Goal: Information Seeking & Learning: Learn about a topic

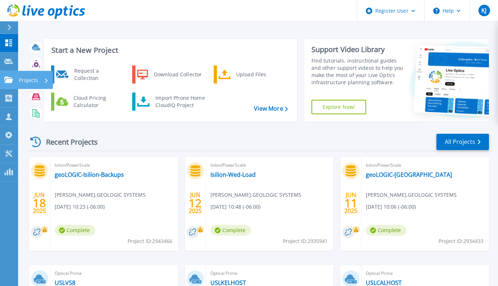
click at [11, 87] on link "Projects Projects" at bounding box center [9, 80] width 18 height 18
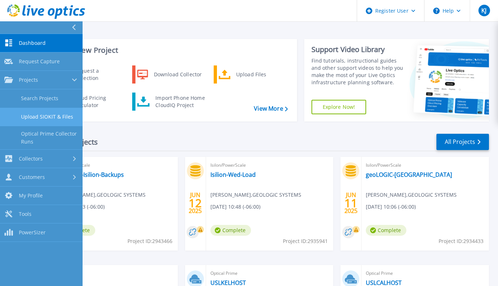
click at [32, 108] on link "Upload SIOKIT & Files" at bounding box center [41, 117] width 83 height 18
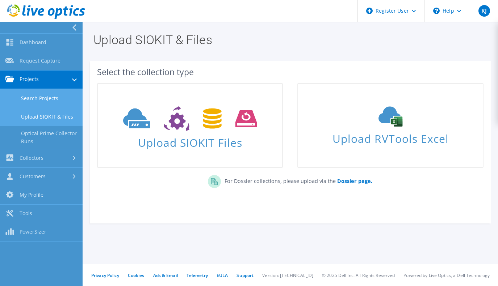
click at [25, 94] on link "Search Projects" at bounding box center [41, 98] width 83 height 18
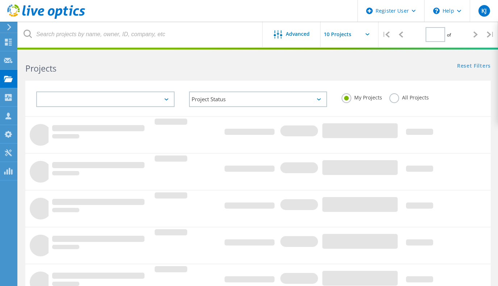
type input "1"
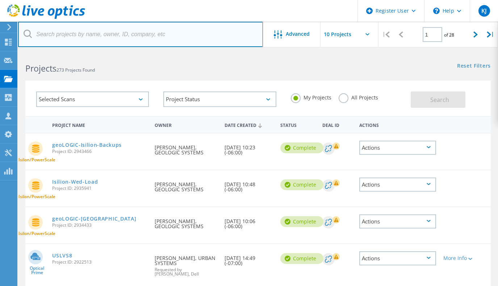
click at [135, 33] on input "text" at bounding box center [140, 34] width 245 height 25
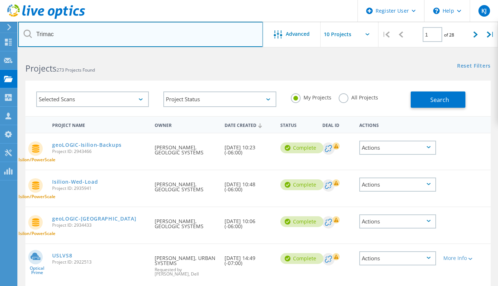
type input "Trimac"
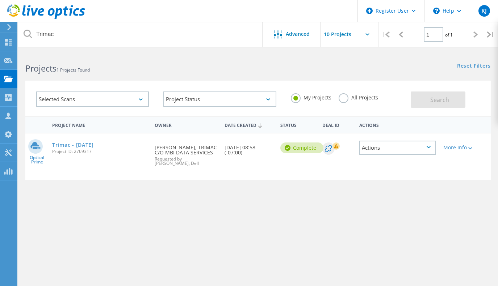
click at [342, 100] on label "All Projects" at bounding box center [357, 96] width 39 height 7
click at [0, 0] on input "All Projects" at bounding box center [0, 0] width 0 height 0
click at [438, 98] on span "Search" at bounding box center [439, 100] width 19 height 8
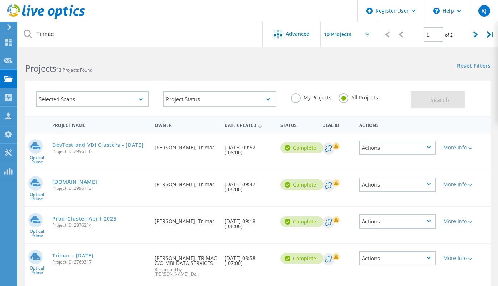
click at [78, 181] on link "[DOMAIN_NAME]" at bounding box center [74, 182] width 45 height 5
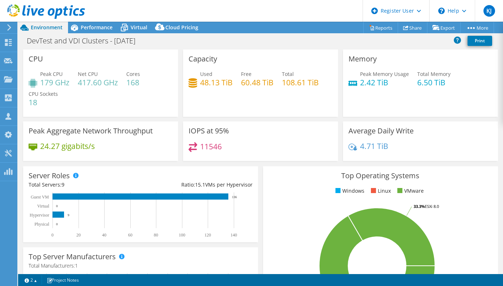
select select "USD"
click at [103, 26] on span "Performance" at bounding box center [97, 27] width 32 height 7
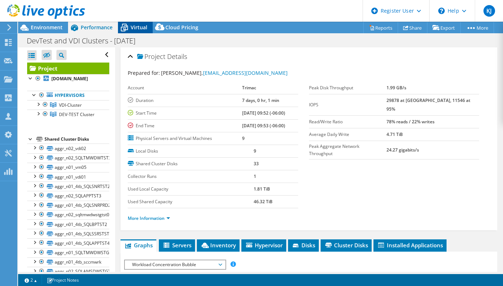
click at [126, 26] on icon at bounding box center [124, 28] width 7 height 6
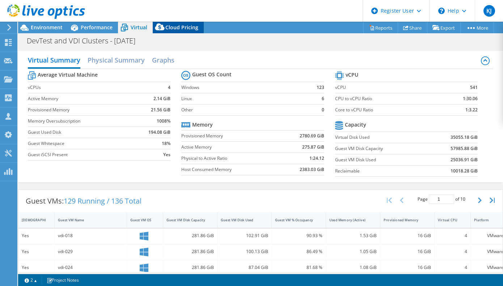
click at [173, 24] on div "Cloud Pricing" at bounding box center [178, 28] width 51 height 12
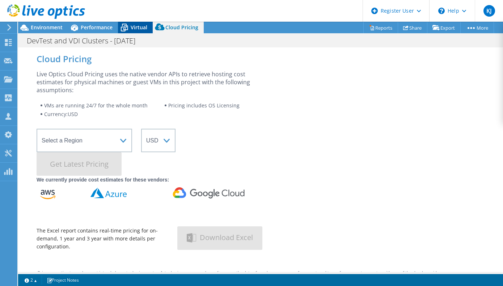
click at [128, 27] on icon at bounding box center [124, 27] width 13 height 13
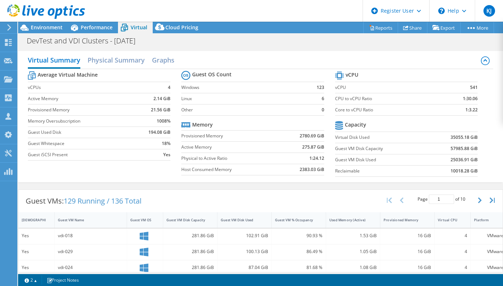
click at [38, 23] on div at bounding box center [42, 12] width 85 height 24
click at [37, 26] on span "Environment" at bounding box center [47, 27] width 32 height 7
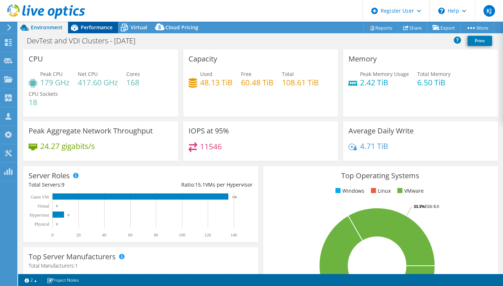
click at [100, 29] on span "Performance" at bounding box center [97, 27] width 32 height 7
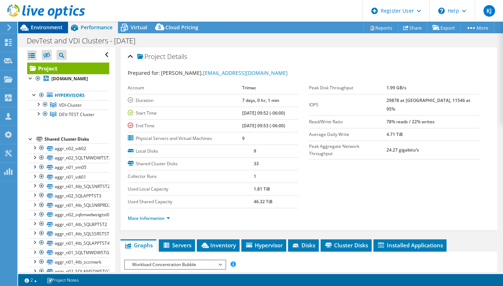
click at [55, 30] on span "Environment" at bounding box center [47, 27] width 32 height 7
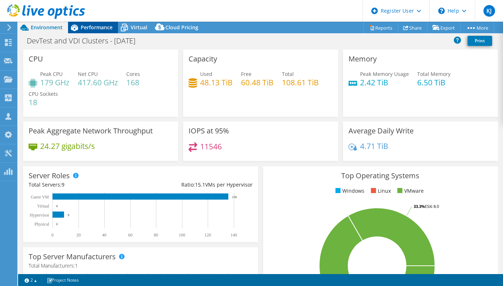
click at [99, 26] on span "Performance" at bounding box center [97, 27] width 32 height 7
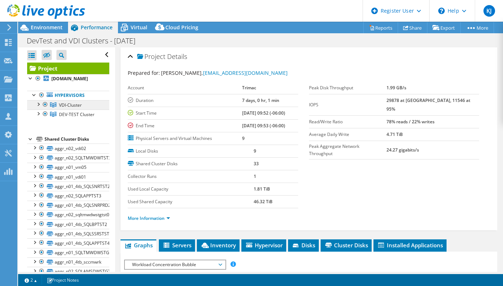
click at [87, 107] on link "VDI-Cluster" at bounding box center [68, 104] width 82 height 9
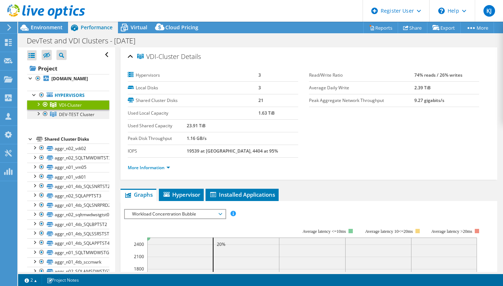
click at [98, 110] on link "DEV-TEST Cluster" at bounding box center [68, 104] width 82 height 9
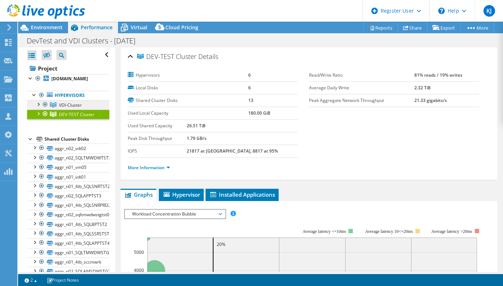
click at [87, 105] on link "VDI-Cluster" at bounding box center [68, 104] width 82 height 9
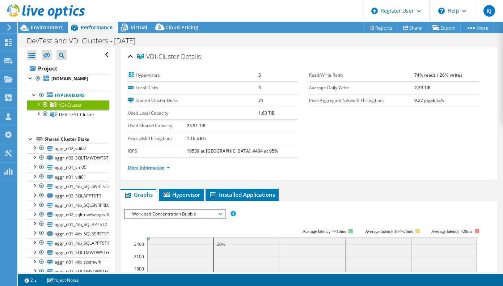
click at [166, 169] on link "More Information" at bounding box center [149, 168] width 42 height 6
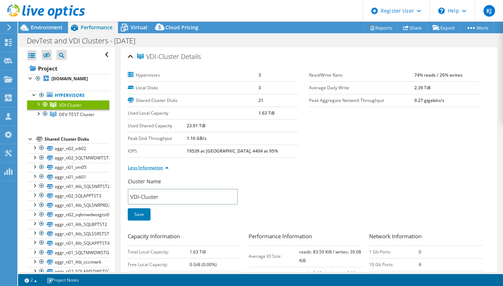
click at [166, 169] on link "Less Information" at bounding box center [148, 168] width 41 height 6
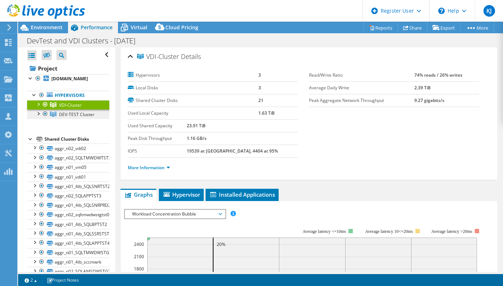
click at [82, 108] on span "DEV-TEST Cluster" at bounding box center [70, 105] width 23 height 6
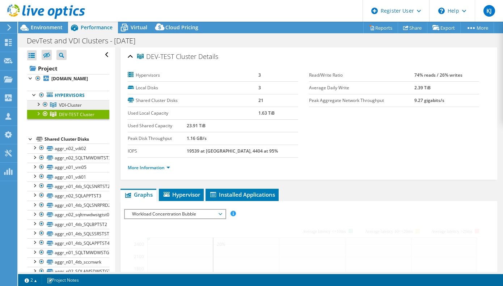
click at [89, 102] on link "VDI-Cluster" at bounding box center [68, 104] width 82 height 9
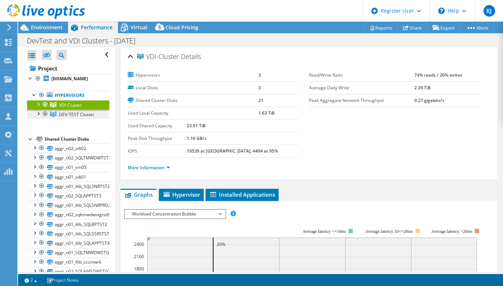
click at [80, 108] on span "DEV-TEST Cluster" at bounding box center [70, 105] width 23 height 6
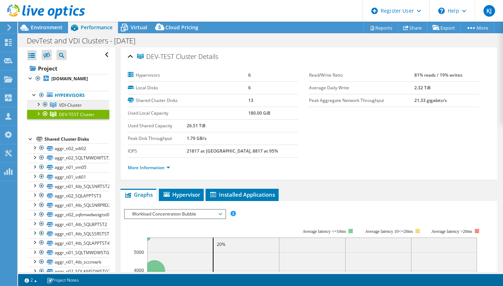
click at [79, 103] on span "VDI-Cluster" at bounding box center [70, 105] width 23 height 6
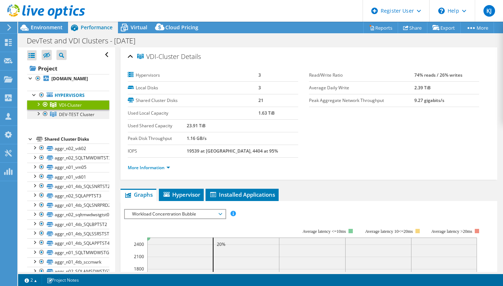
click at [78, 110] on link "DEV-TEST Cluster" at bounding box center [68, 104] width 82 height 9
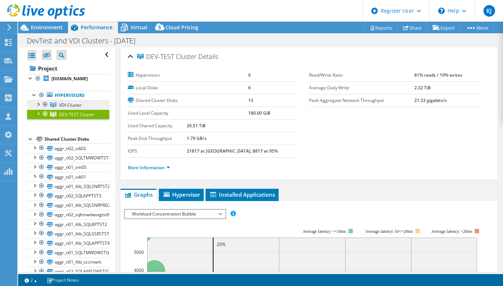
click at [78, 105] on span "VDI-Cluster" at bounding box center [70, 105] width 23 height 6
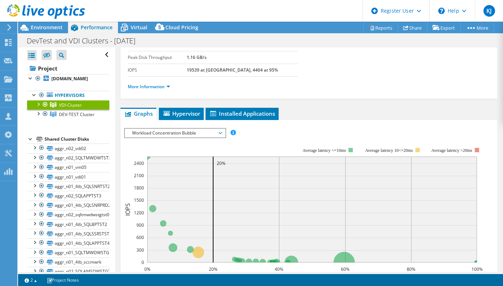
scroll to position [72, 0]
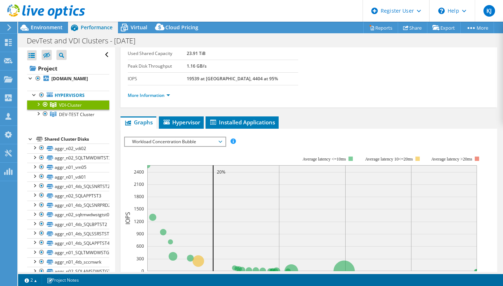
click at [204, 138] on span "Workload Concentration Bubble" at bounding box center [174, 142] width 93 height 9
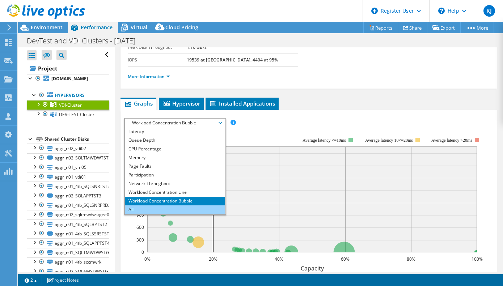
scroll to position [109, 0]
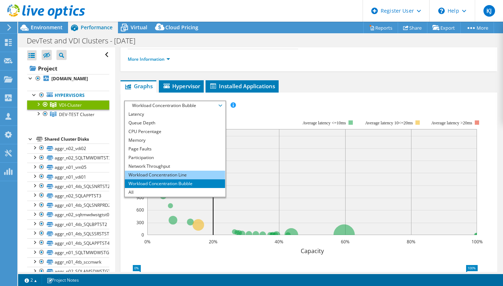
click at [203, 176] on li "Workload Concentration Line" at bounding box center [175, 175] width 100 height 9
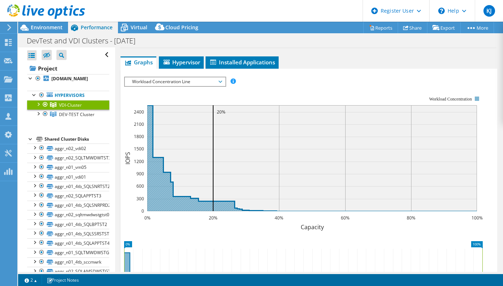
scroll to position [145, 0]
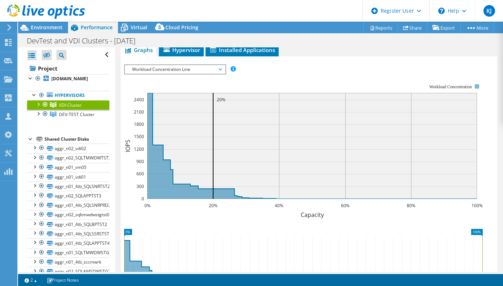
click at [189, 72] on span "Workload Concentration Line" at bounding box center [174, 69] width 93 height 9
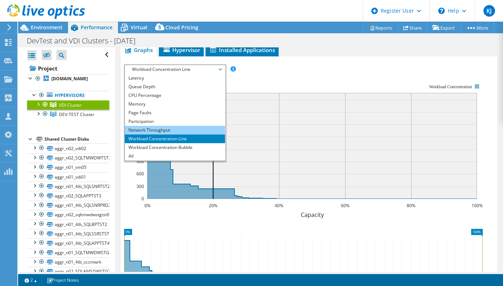
click at [198, 131] on li "Network Throughput" at bounding box center [175, 130] width 100 height 9
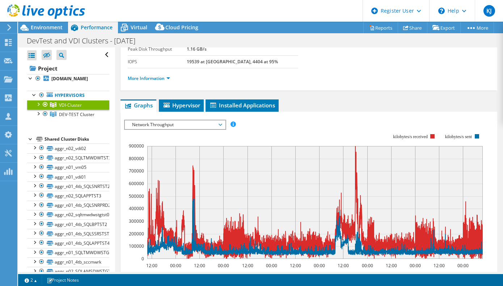
scroll to position [0, 0]
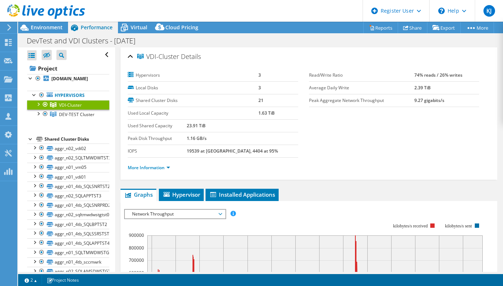
click at [170, 214] on span "Network Throughput" at bounding box center [174, 214] width 93 height 9
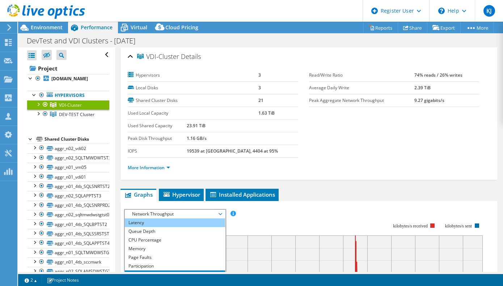
click at [170, 224] on li "Latency" at bounding box center [175, 223] width 100 height 9
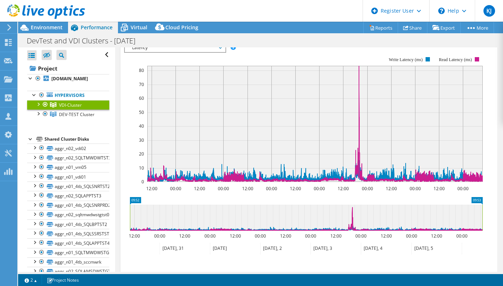
scroll to position [109, 0]
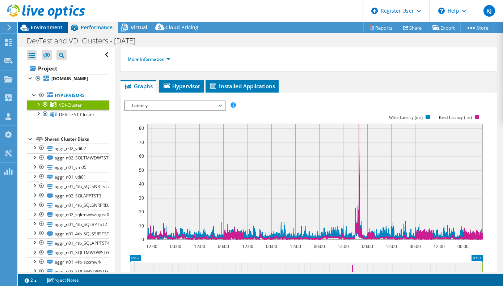
click at [55, 25] on span "Environment" at bounding box center [47, 27] width 32 height 7
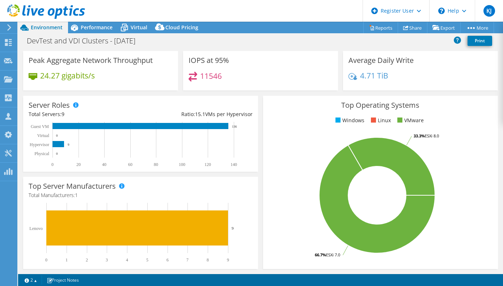
scroll to position [72, 0]
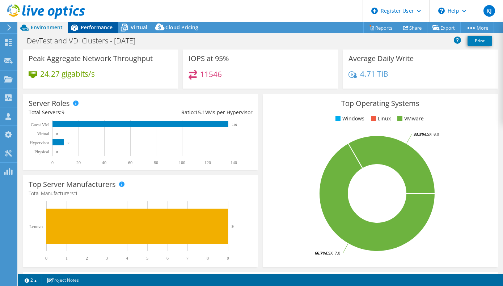
click at [100, 27] on span "Performance" at bounding box center [97, 27] width 32 height 7
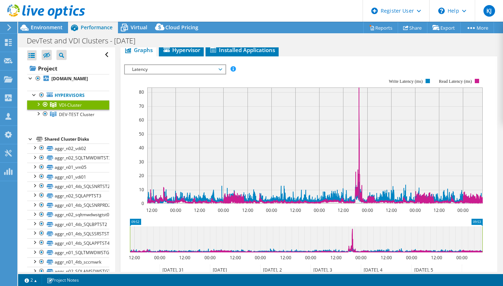
scroll to position [109, 0]
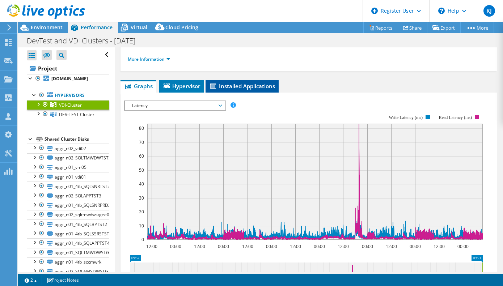
click at [244, 83] on span "Installed Applications" at bounding box center [242, 86] width 66 height 7
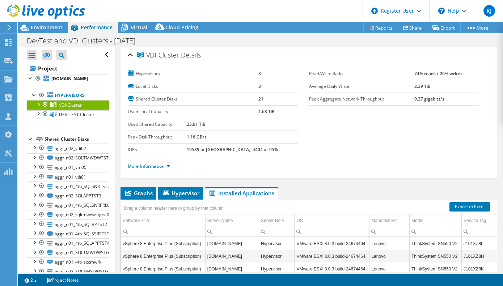
scroll to position [0, 0]
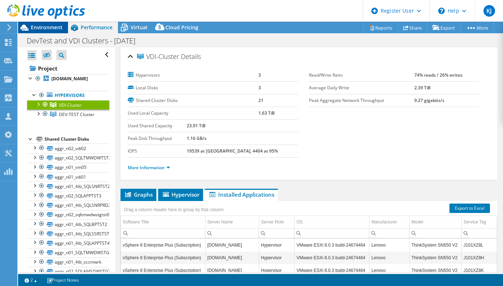
click at [57, 28] on span "Environment" at bounding box center [47, 27] width 32 height 7
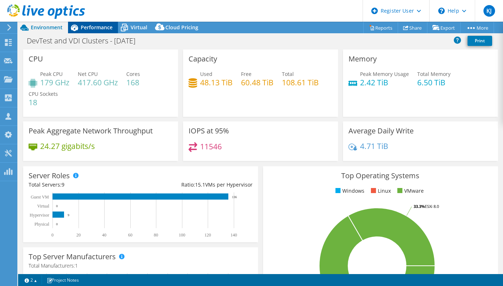
click at [80, 29] on icon at bounding box center [74, 27] width 13 height 13
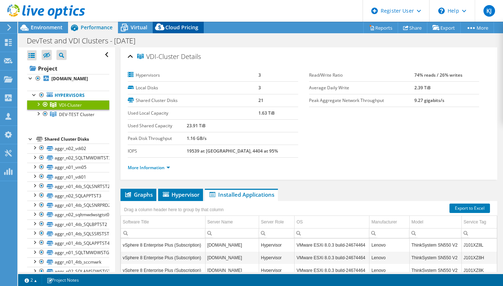
click at [169, 25] on span "Cloud Pricing" at bounding box center [181, 27] width 33 height 7
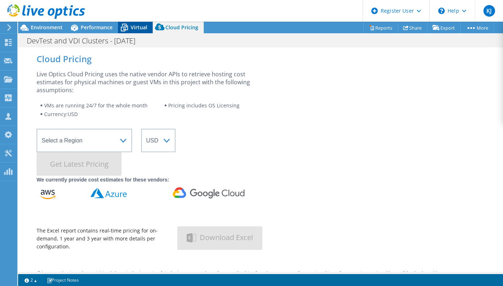
click at [131, 29] on span "Virtual" at bounding box center [139, 27] width 17 height 7
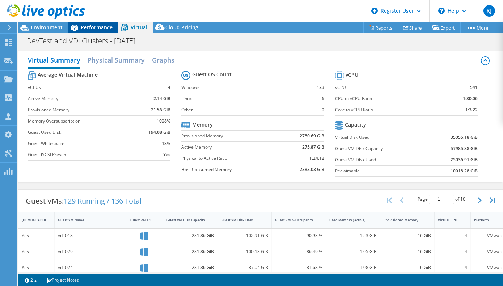
click at [105, 31] on div "Performance" at bounding box center [93, 28] width 50 height 12
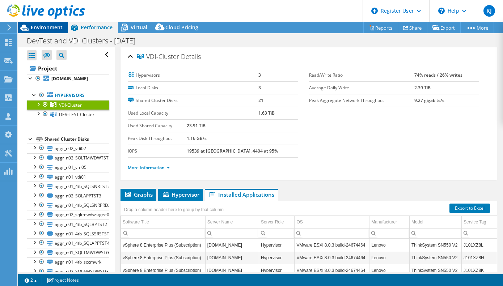
click at [56, 26] on span "Environment" at bounding box center [47, 27] width 32 height 7
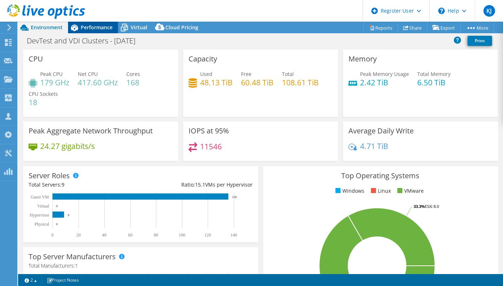
click at [95, 33] on div "Performance" at bounding box center [93, 28] width 50 height 12
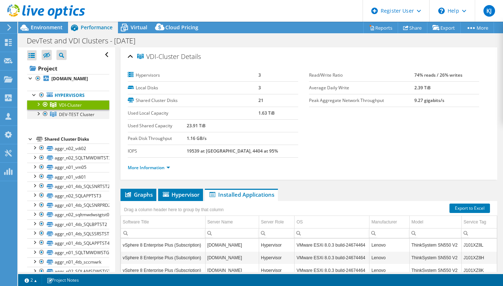
click at [46, 115] on div at bounding box center [45, 114] width 7 height 9
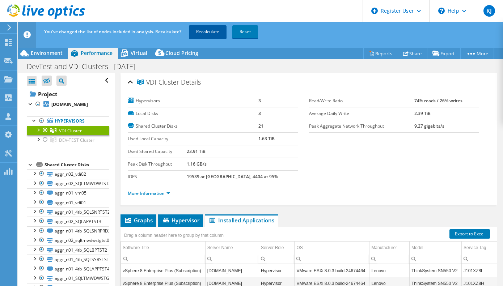
click at [203, 27] on link "Recalculate" at bounding box center [208, 31] width 38 height 13
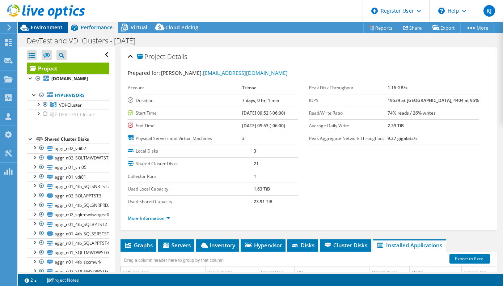
click at [47, 26] on span "Environment" at bounding box center [47, 27] width 32 height 7
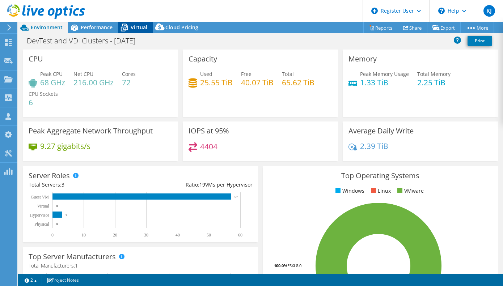
click at [130, 26] on icon at bounding box center [124, 27] width 13 height 13
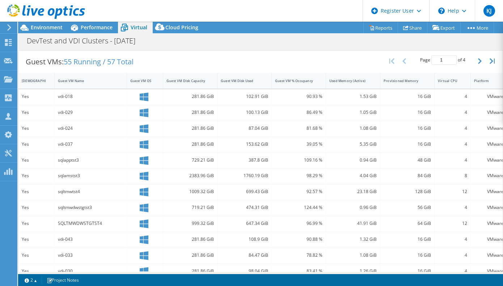
scroll to position [145, 0]
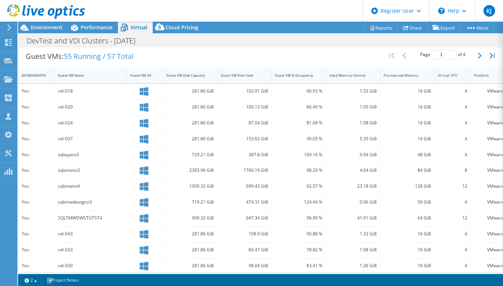
click at [451, 80] on div "Virtual CPU" at bounding box center [448, 75] width 27 height 11
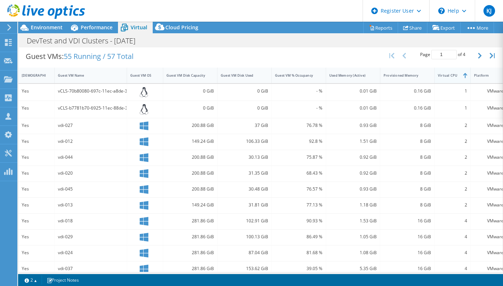
click at [451, 80] on div "Virtual CPU" at bounding box center [448, 75] width 27 height 11
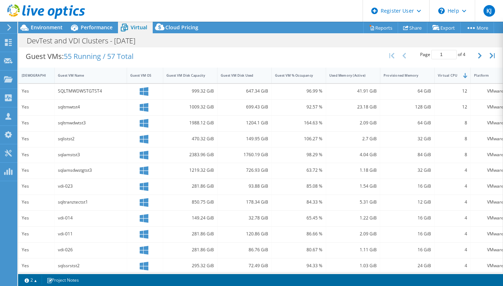
click at [29, 75] on div "IsRunning" at bounding box center [32, 75] width 21 height 5
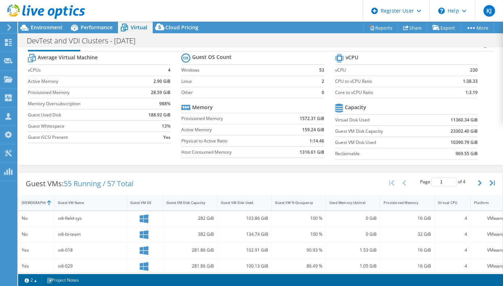
scroll to position [0, 0]
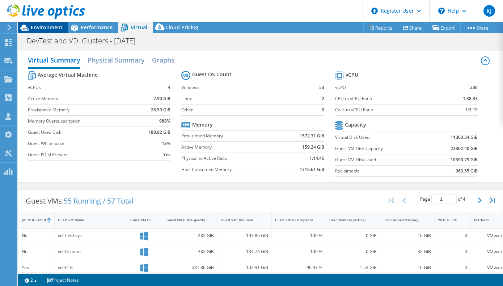
click at [47, 28] on span "Environment" at bounding box center [47, 27] width 32 height 7
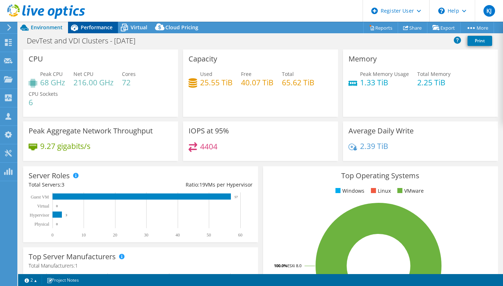
click at [106, 30] on span "Performance" at bounding box center [97, 27] width 32 height 7
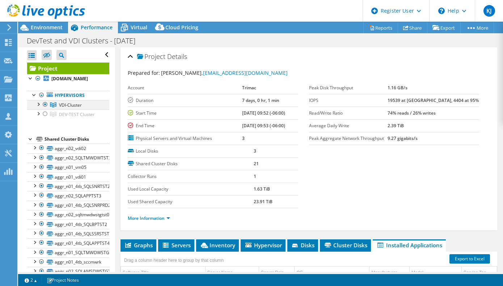
click at [46, 105] on div at bounding box center [45, 104] width 7 height 9
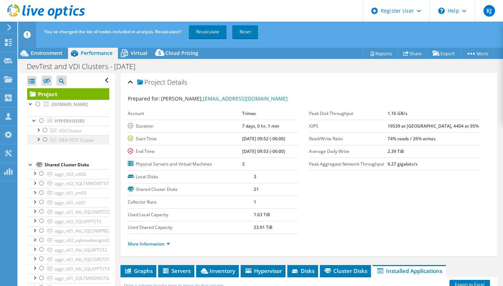
click at [46, 139] on div at bounding box center [45, 139] width 7 height 9
click at [211, 32] on link "Recalculate" at bounding box center [208, 31] width 38 height 13
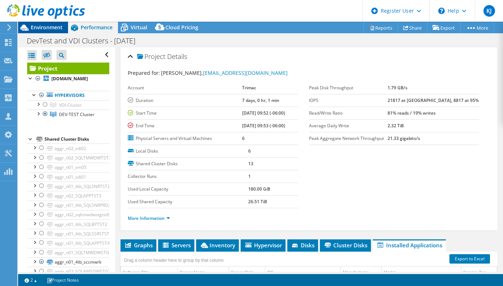
drag, startPoint x: 37, startPoint y: 26, endPoint x: 42, endPoint y: 26, distance: 4.7
click at [37, 26] on span "Environment" at bounding box center [47, 27] width 32 height 7
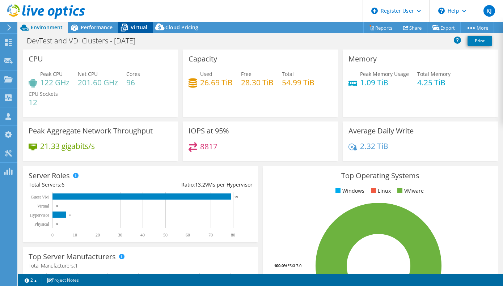
click at [136, 25] on span "Virtual" at bounding box center [139, 27] width 17 height 7
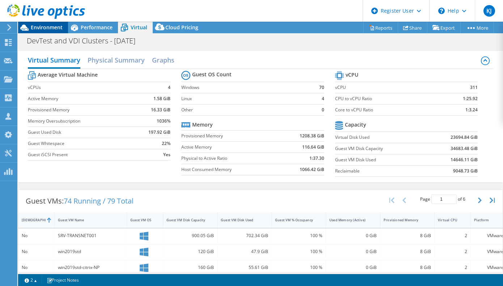
click at [38, 25] on span "Environment" at bounding box center [47, 27] width 32 height 7
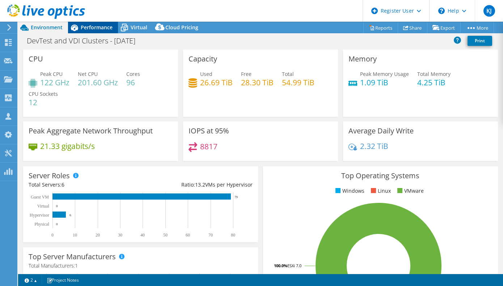
click at [96, 30] on span "Performance" at bounding box center [97, 27] width 32 height 7
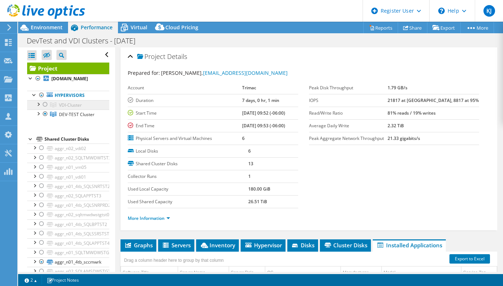
click at [73, 104] on span "VDI-Cluster" at bounding box center [70, 105] width 23 height 6
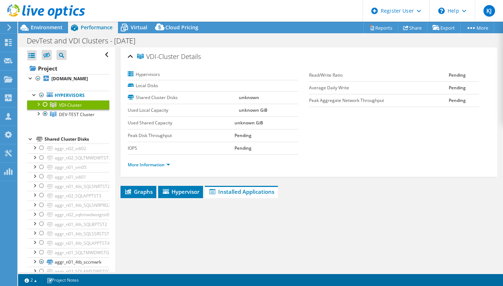
click at [73, 104] on span "VDI-Cluster" at bounding box center [70, 105] width 23 height 6
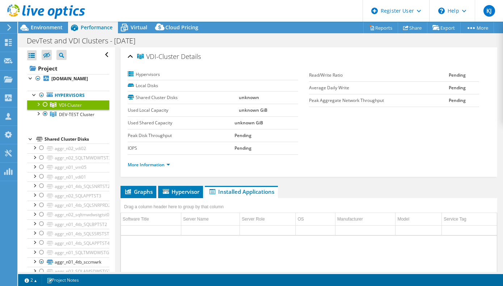
click at [43, 102] on div at bounding box center [45, 104] width 7 height 9
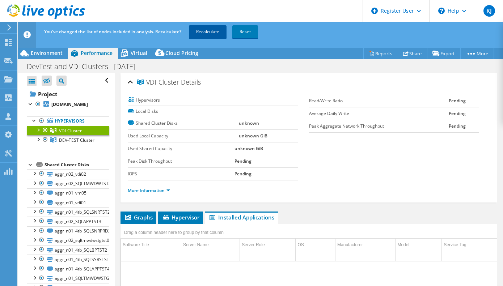
click at [205, 28] on link "Recalculate" at bounding box center [208, 31] width 38 height 13
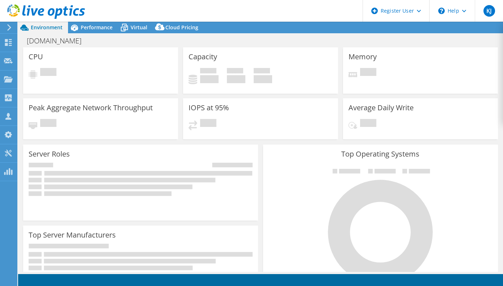
select select "USD"
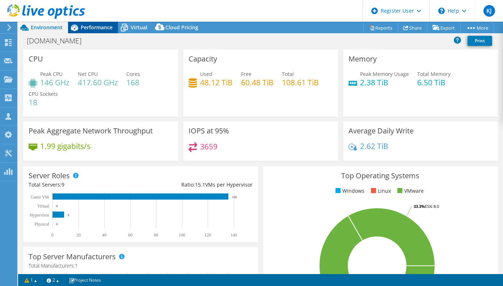
click at [92, 26] on span "Performance" at bounding box center [97, 27] width 32 height 7
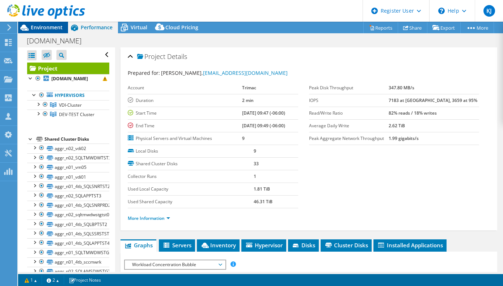
click at [52, 26] on span "Environment" at bounding box center [47, 27] width 32 height 7
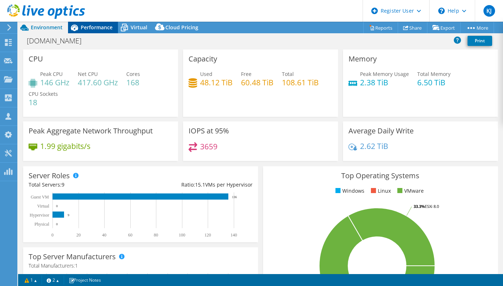
click at [93, 24] on div "Performance" at bounding box center [93, 28] width 50 height 12
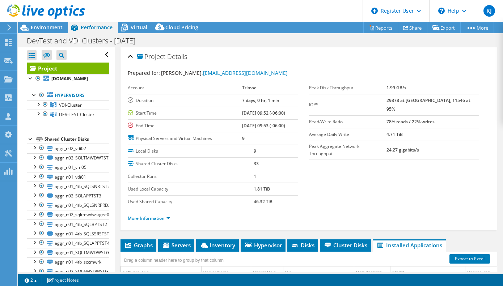
select select "USD"
click at [53, 29] on span "Environment" at bounding box center [47, 27] width 32 height 7
